Goal: Information Seeking & Learning: Learn about a topic

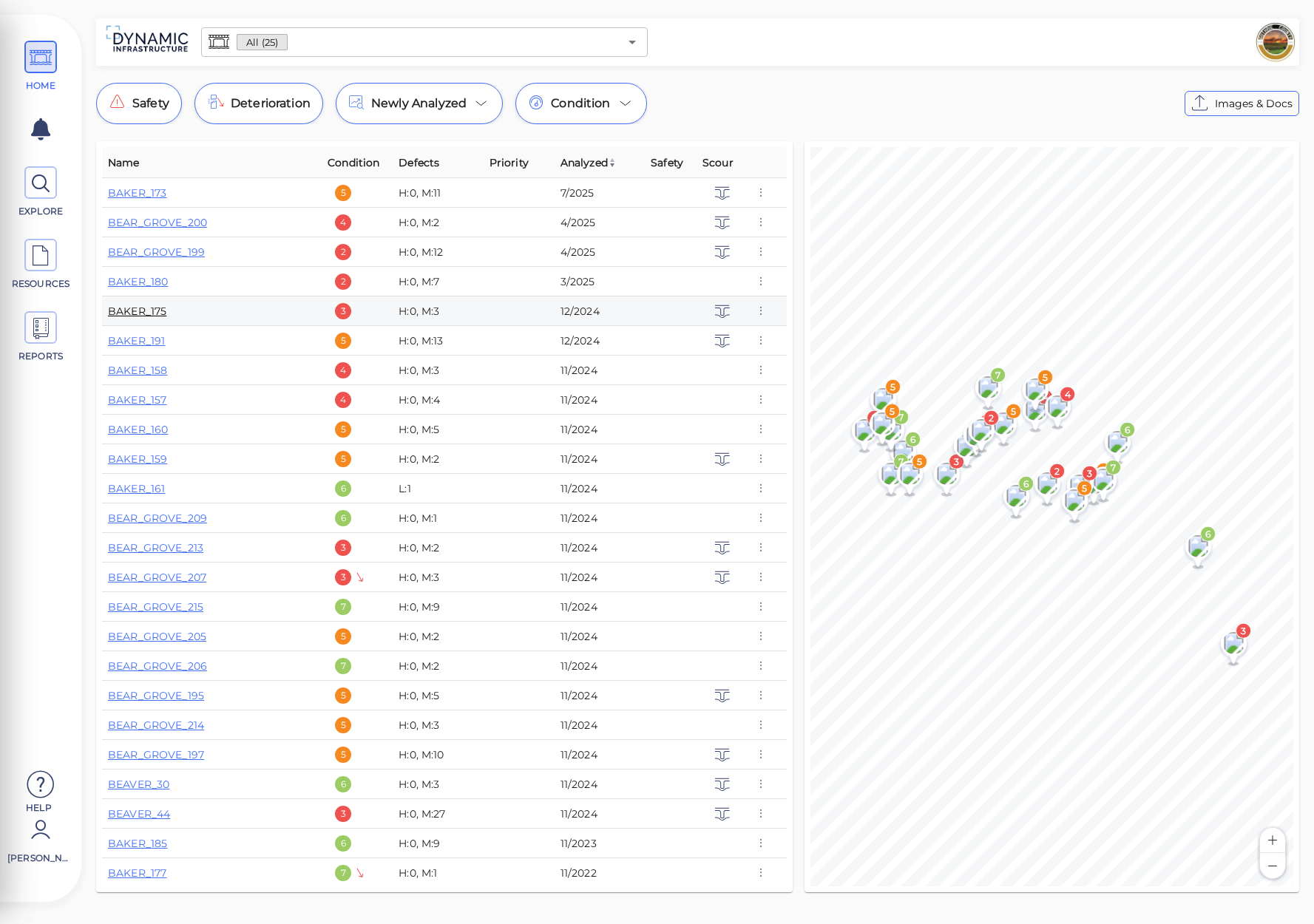
click at [143, 309] on link "BAKER_175" at bounding box center [138, 311] width 59 height 13
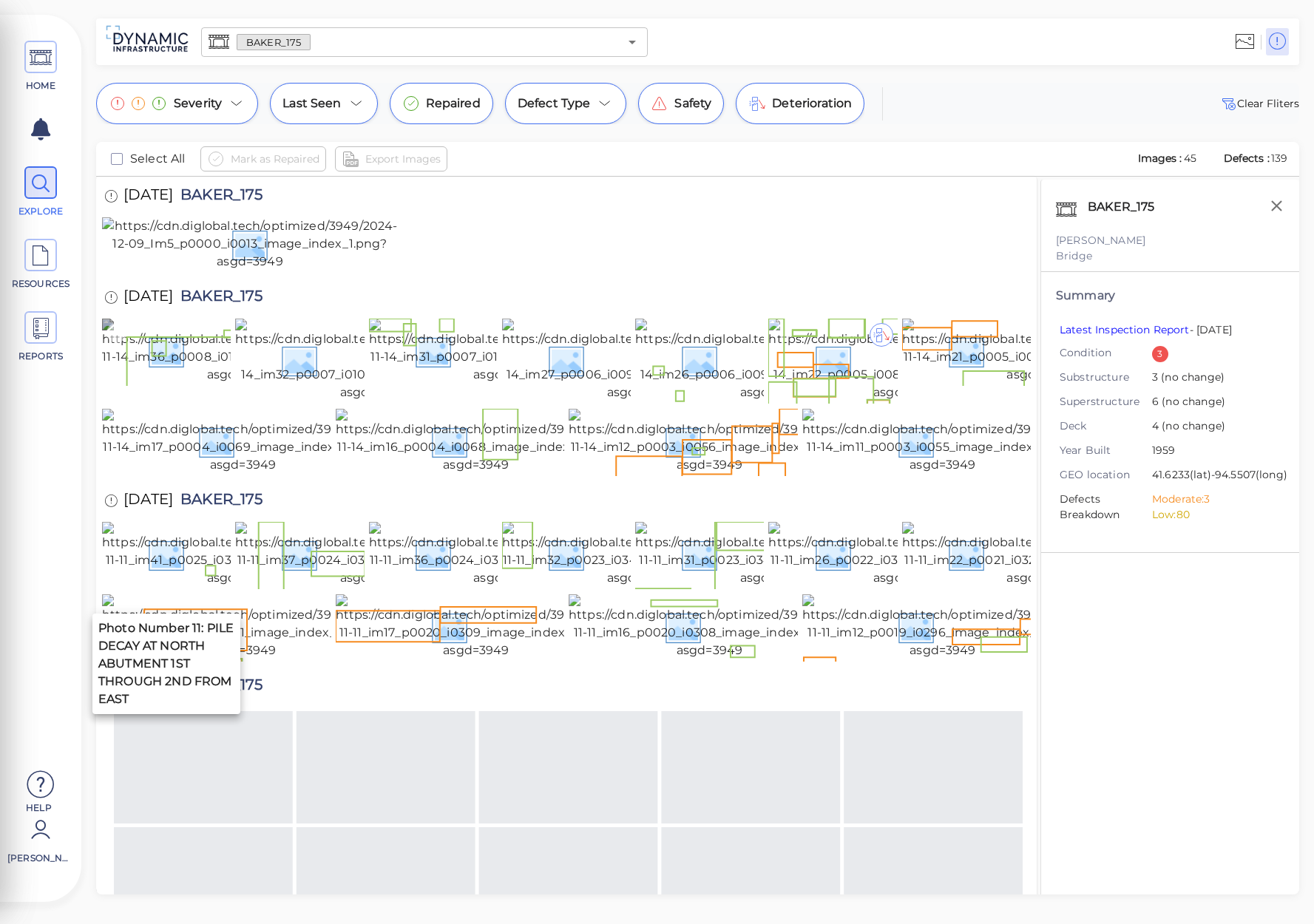
click at [190, 384] on img at bounding box center [240, 351] width 276 height 65
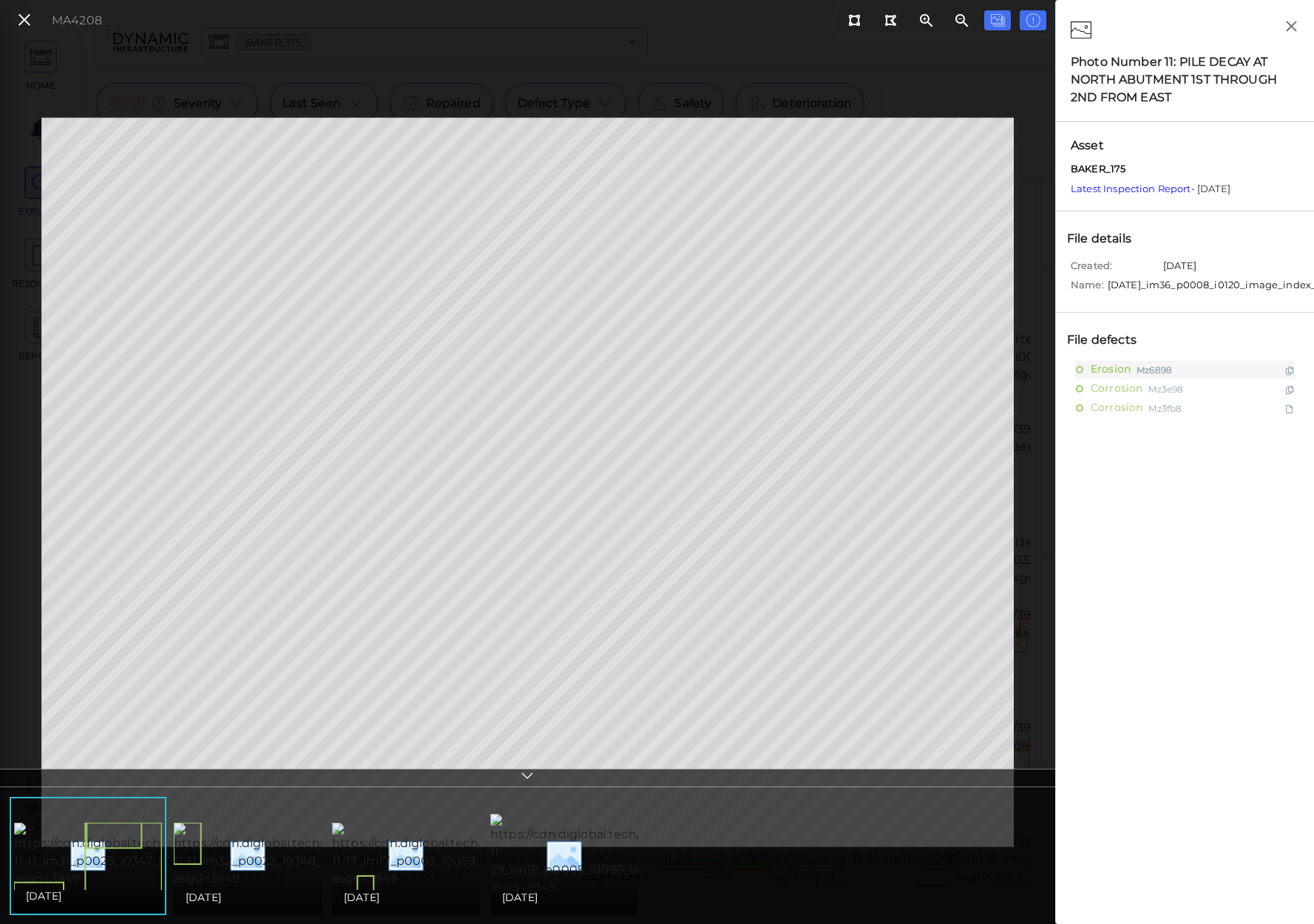
click at [288, 880] on div "11/10/2022" at bounding box center [247, 897] width 148 height 35
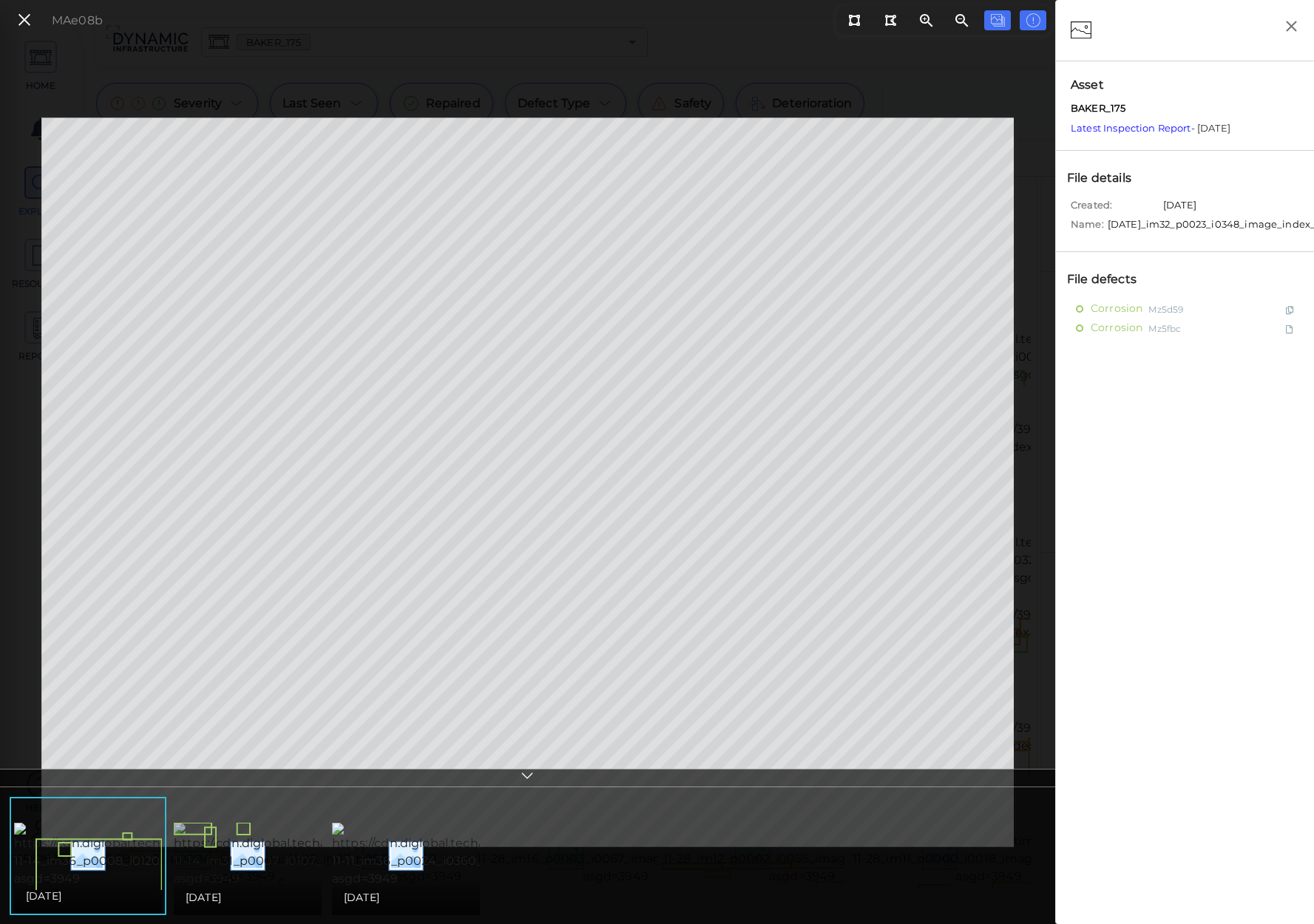
click at [288, 852] on img at bounding box center [311, 855] width 276 height 65
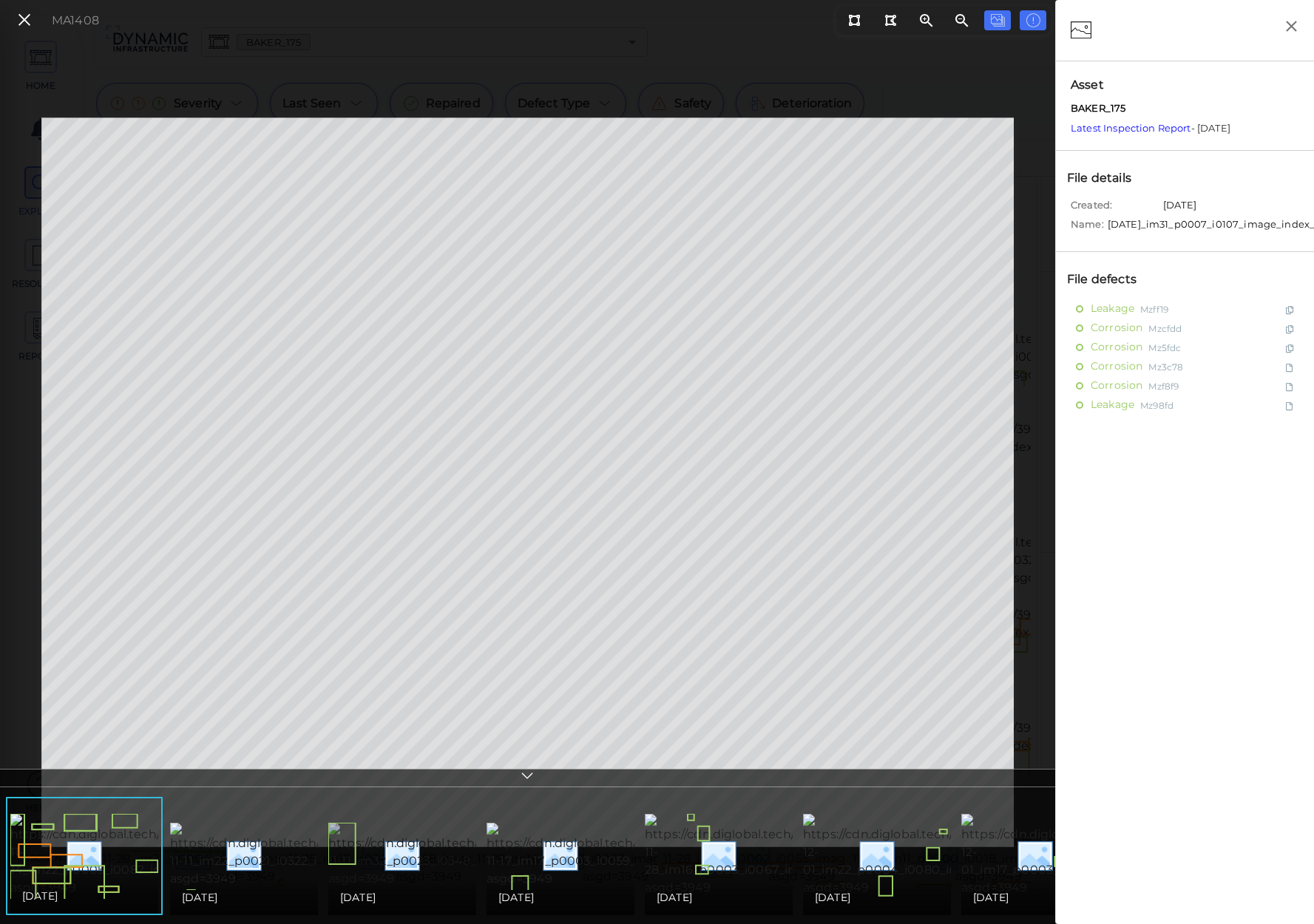
click at [361, 844] on img at bounding box center [465, 855] width 276 height 65
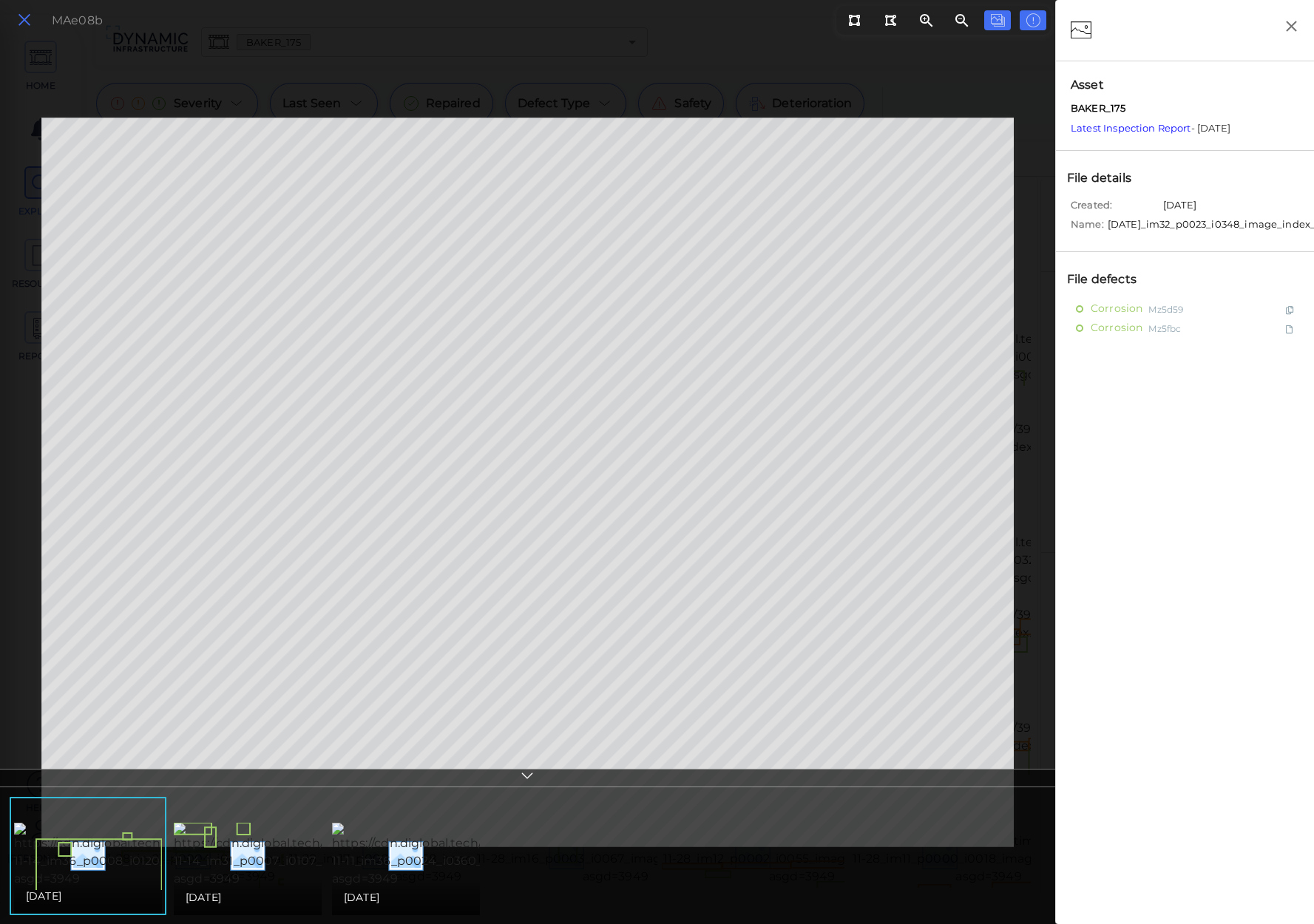
click at [28, 20] on icon at bounding box center [23, 20] width 16 height 20
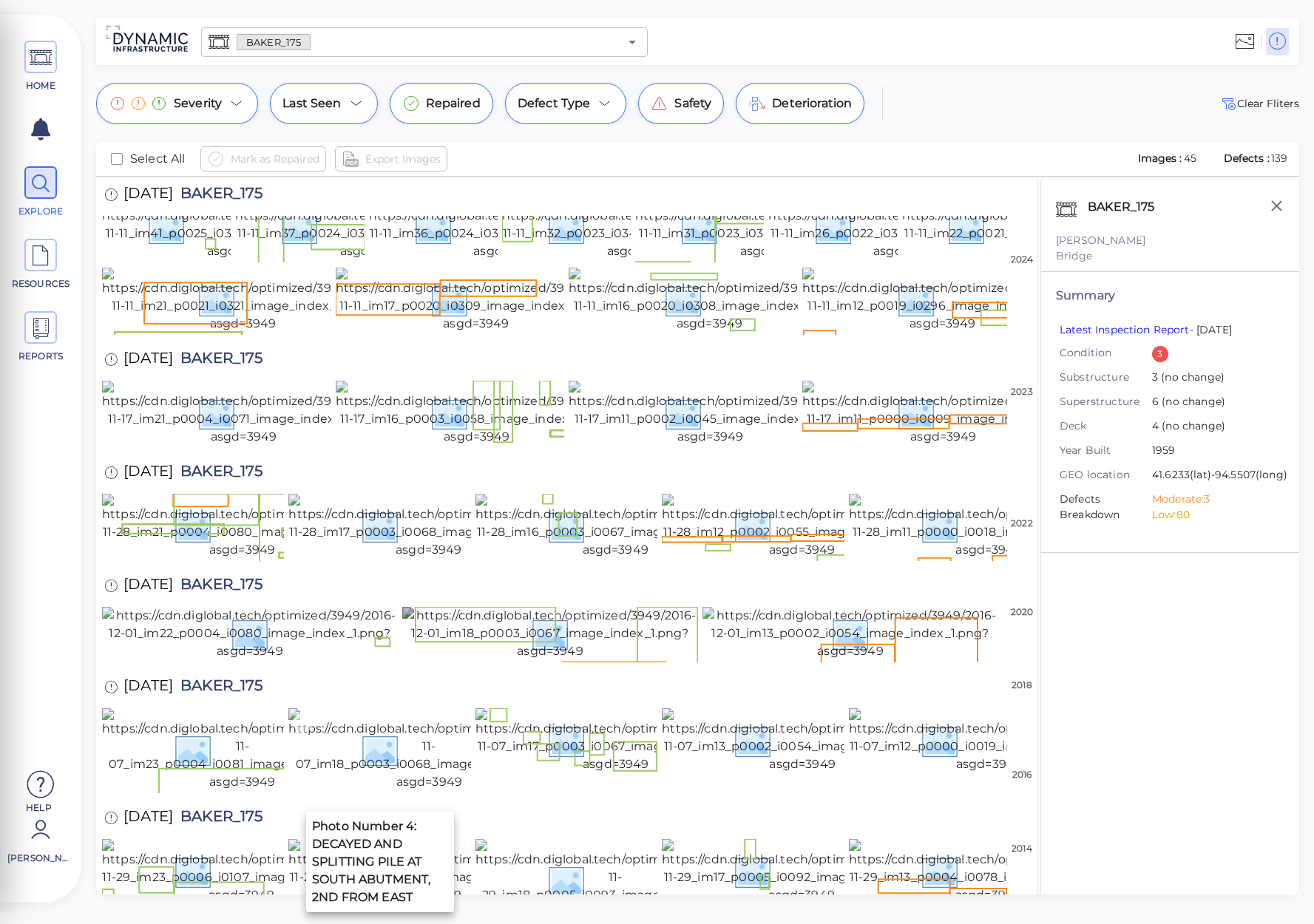
scroll to position [1519, 0]
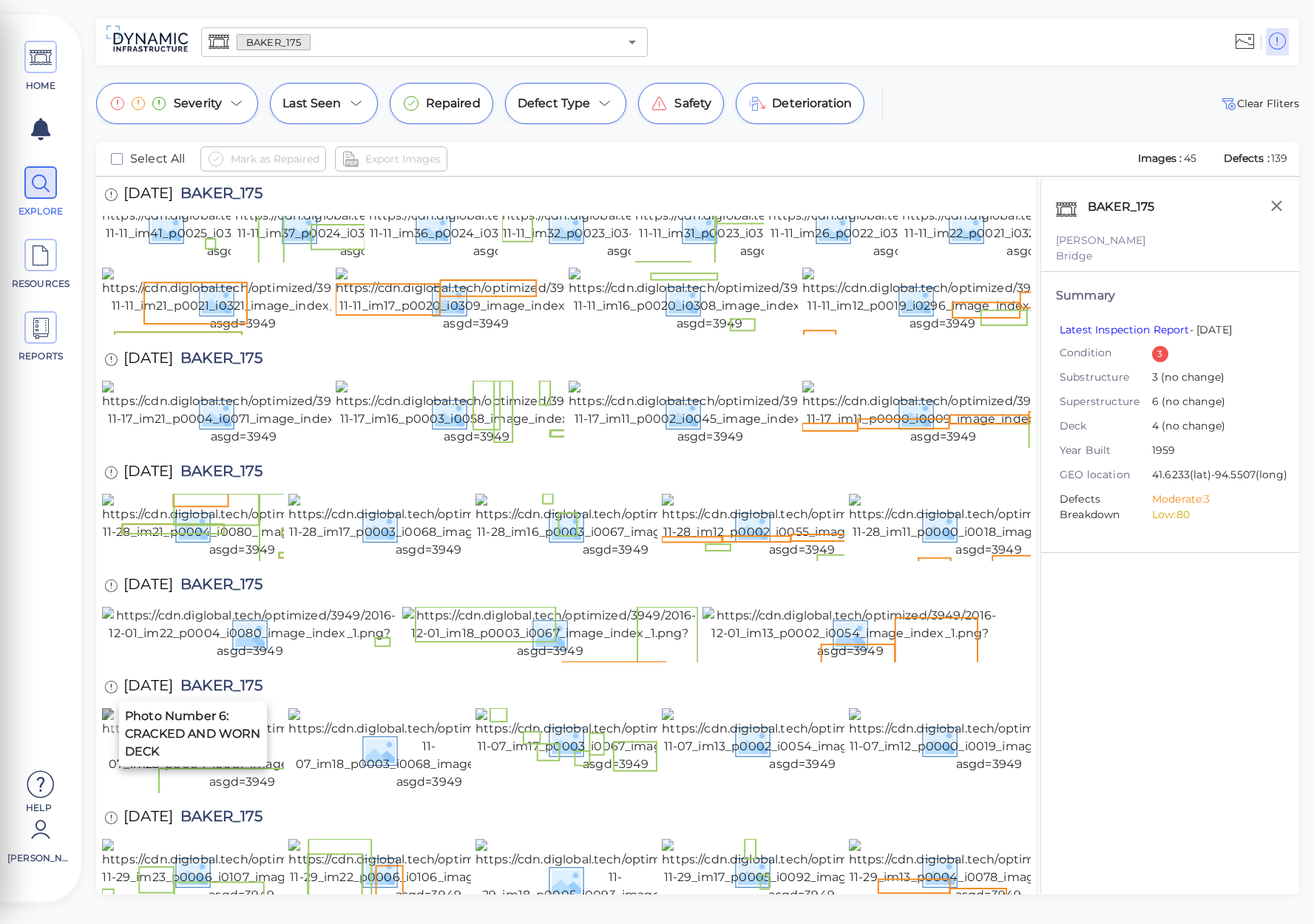
click at [188, 709] on img at bounding box center [242, 750] width 281 height 83
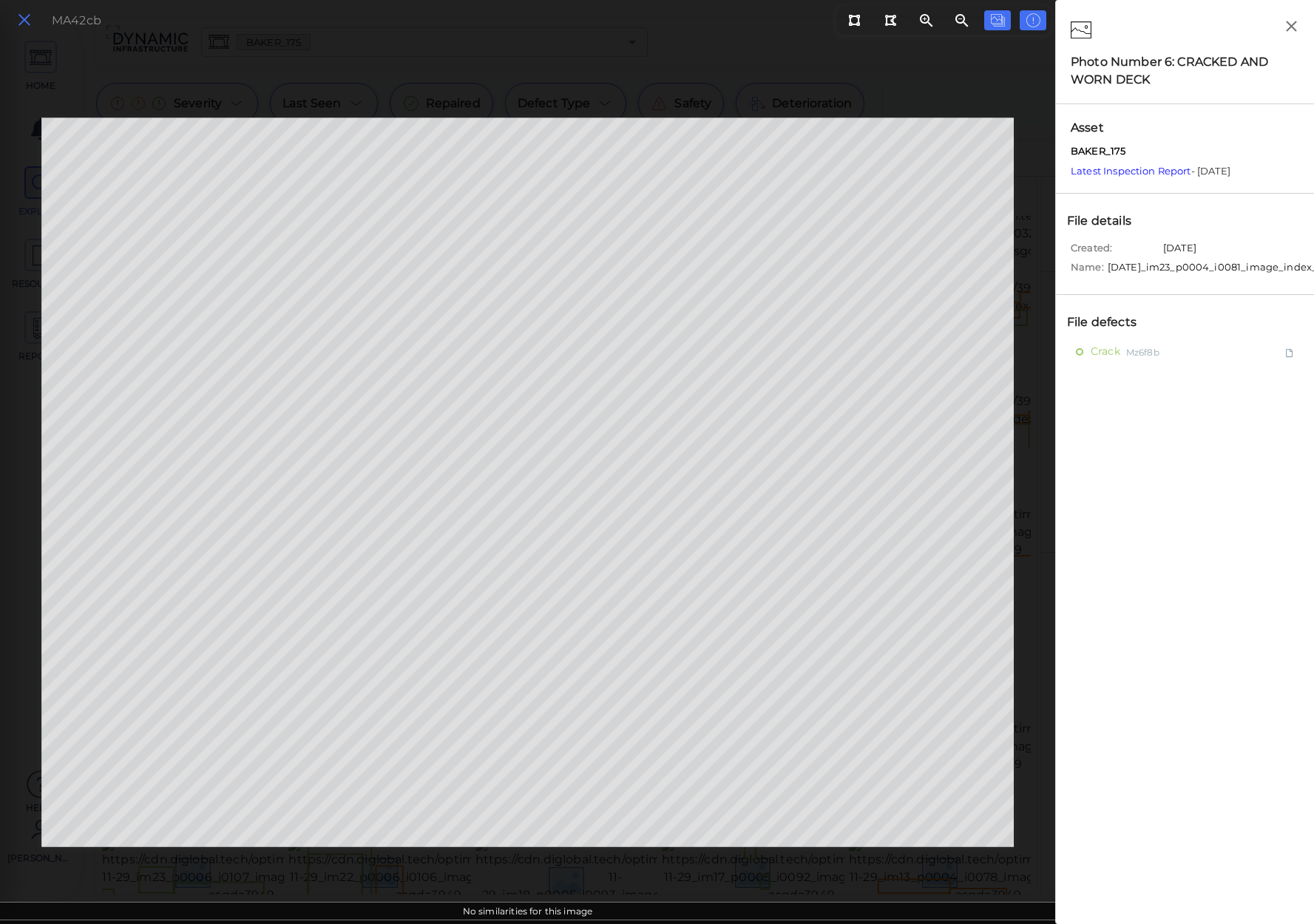
click at [23, 19] on icon at bounding box center [23, 20] width 16 height 20
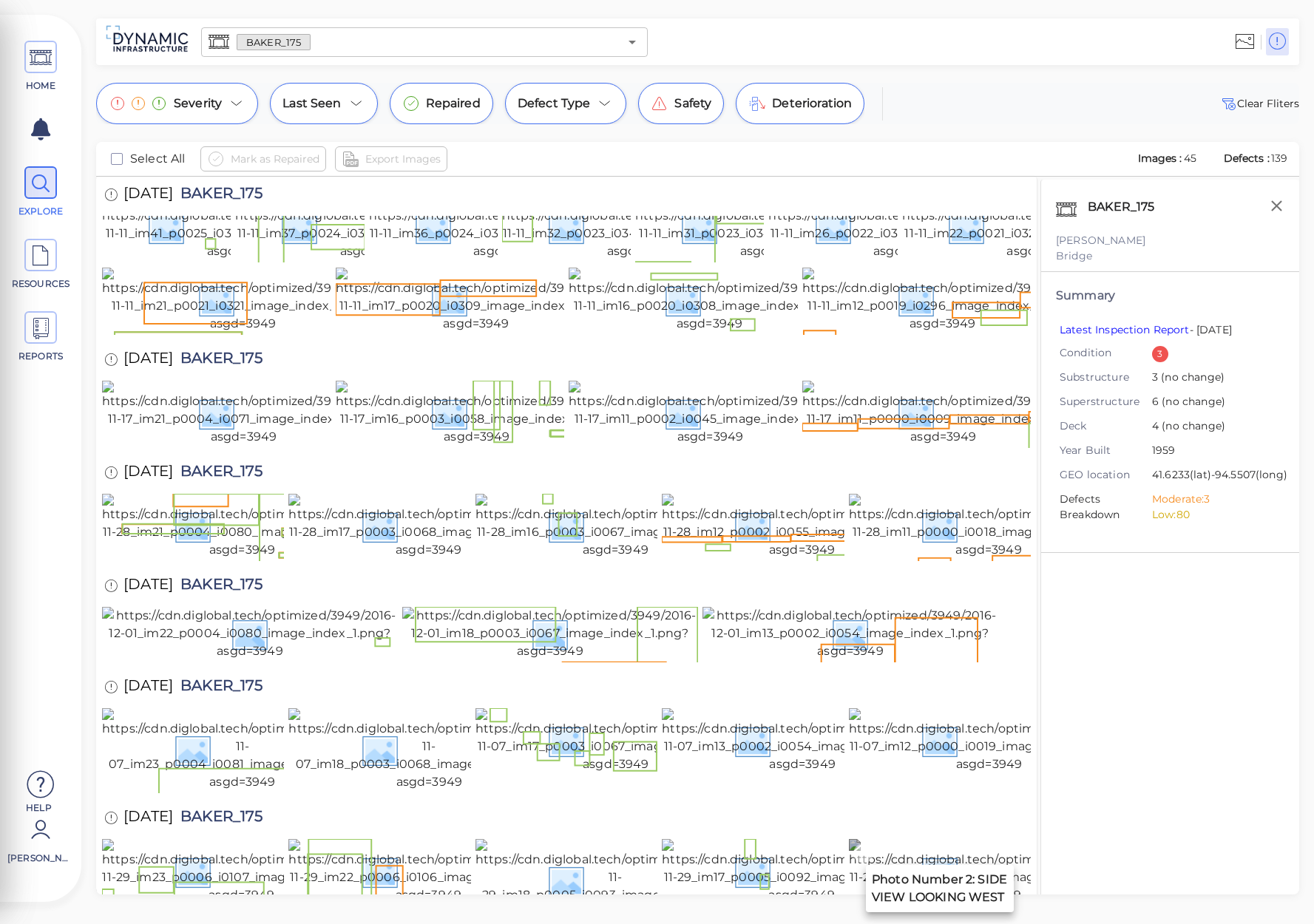
click at [917, 839] on img at bounding box center [988, 872] width 279 height 65
